Goal: Check status

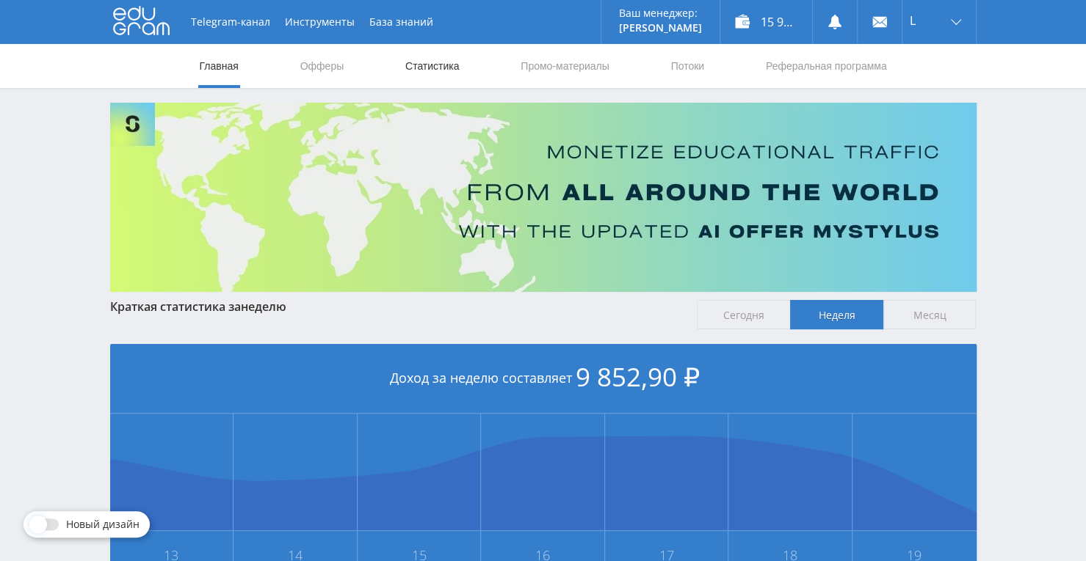
click at [424, 74] on link "Статистика" at bounding box center [432, 66] width 57 height 44
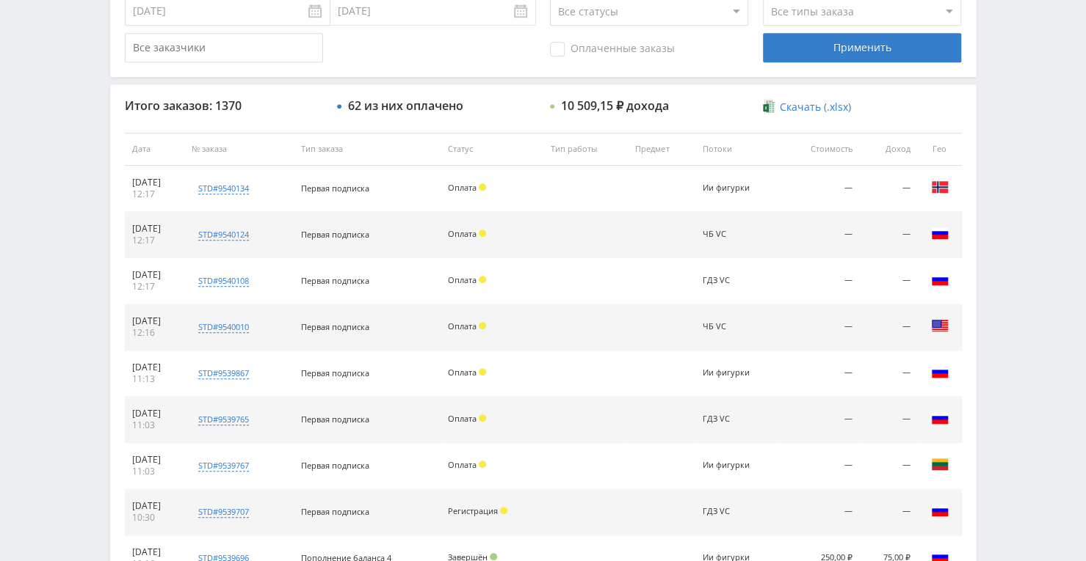
scroll to position [481, 0]
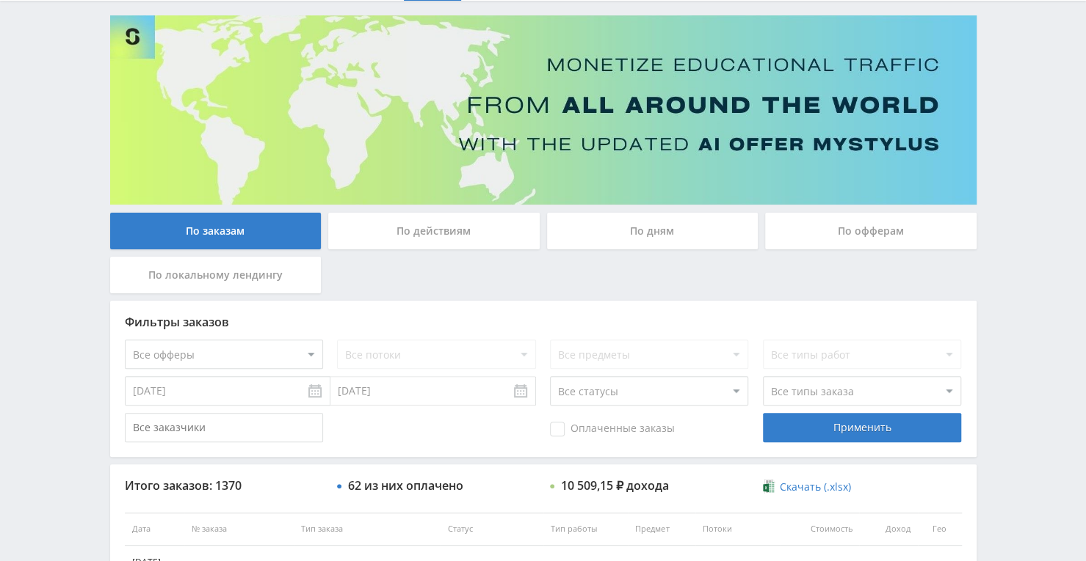
scroll to position [80, 0]
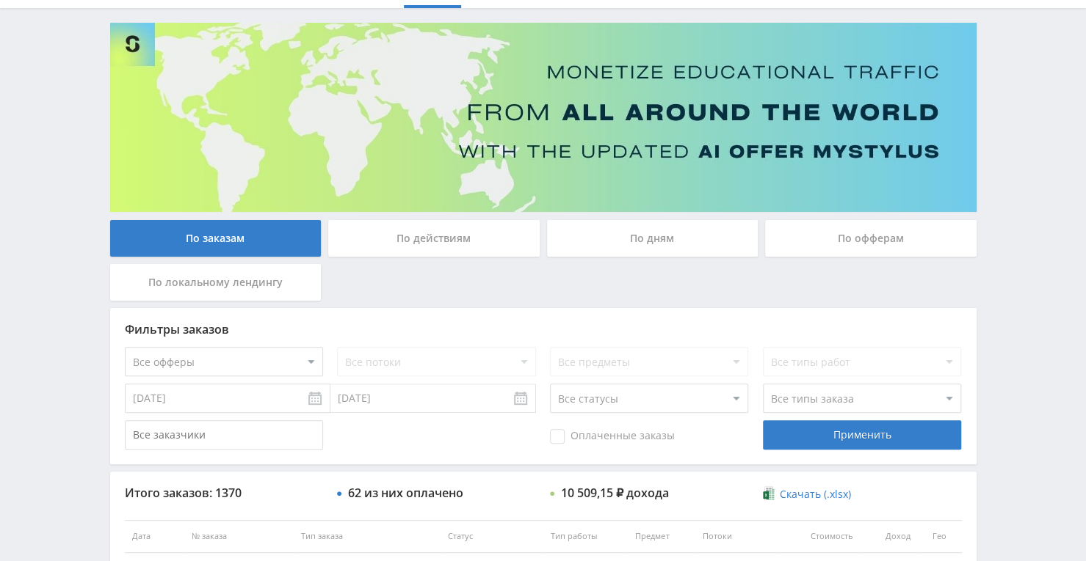
click at [722, 237] on div "По дням" at bounding box center [652, 238] width 211 height 37
click at [0, 0] on input "По дням" at bounding box center [0, 0] width 0 height 0
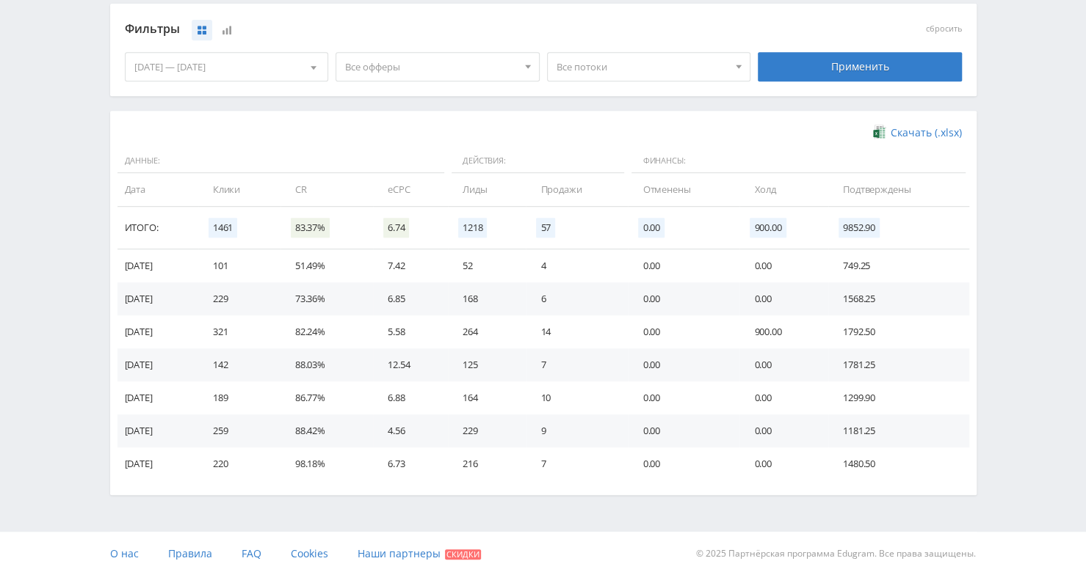
scroll to position [398, 0]
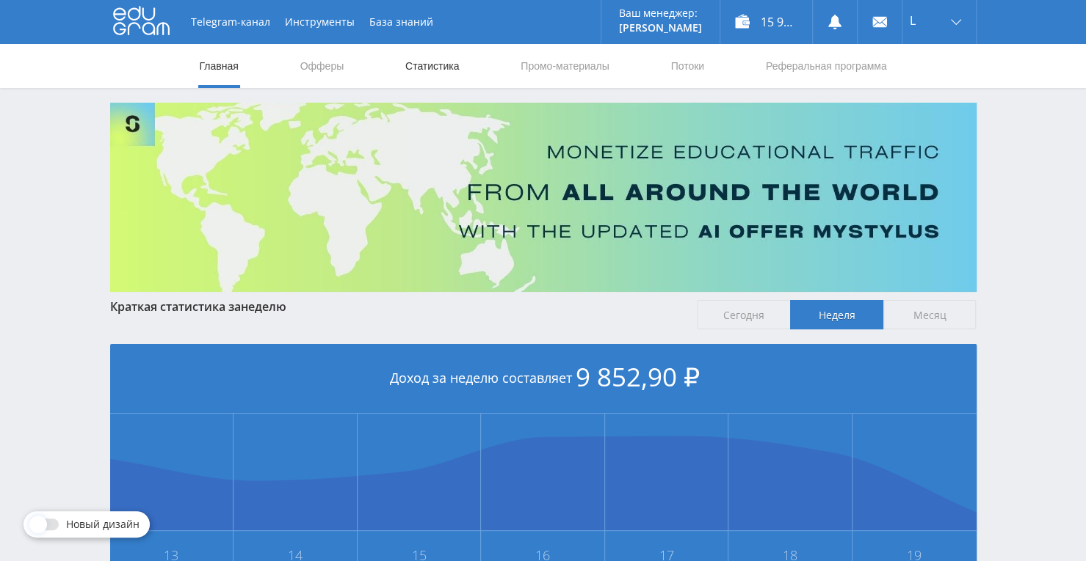
click at [448, 68] on link "Статистика" at bounding box center [432, 66] width 57 height 44
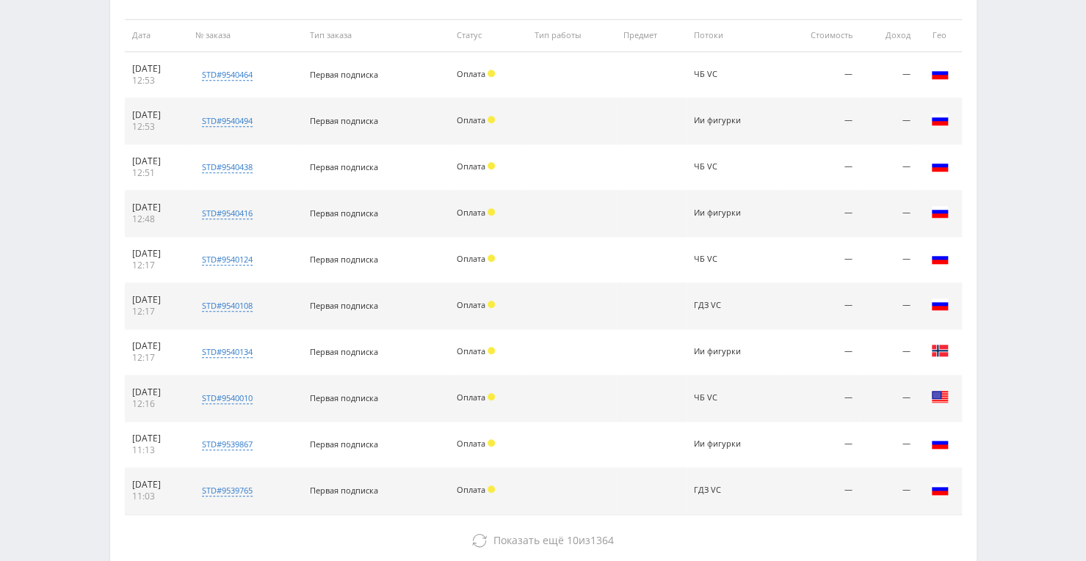
scroll to position [584, 0]
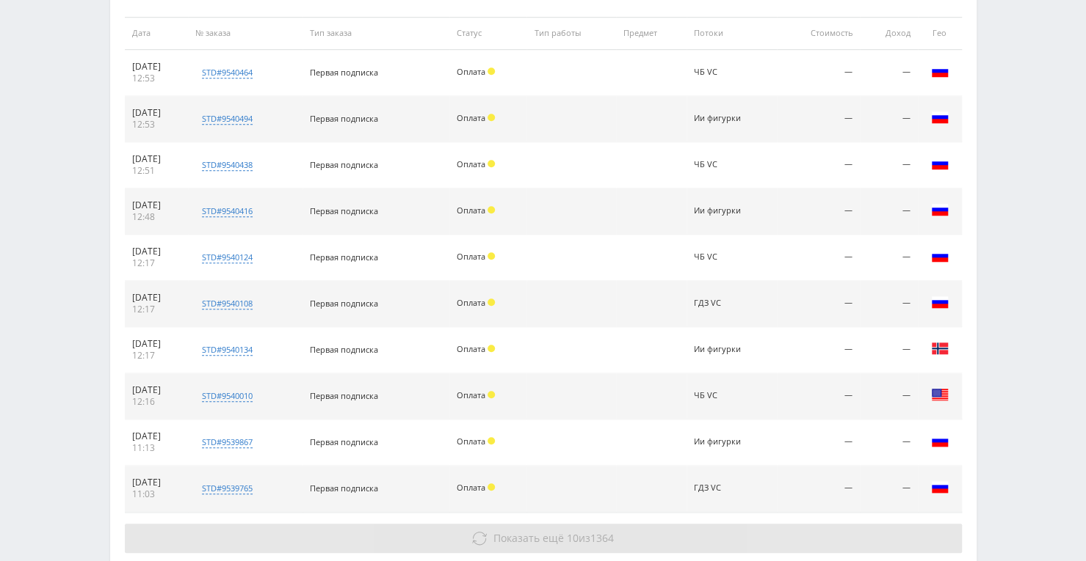
click at [483, 537] on icon at bounding box center [479, 538] width 15 height 15
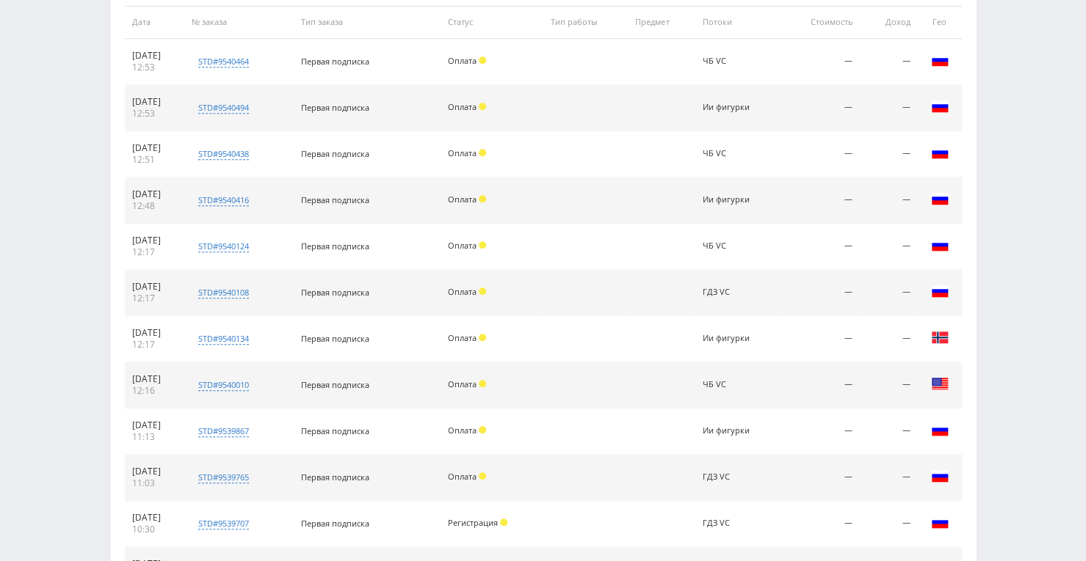
scroll to position [595, 0]
